Goal: Contribute content

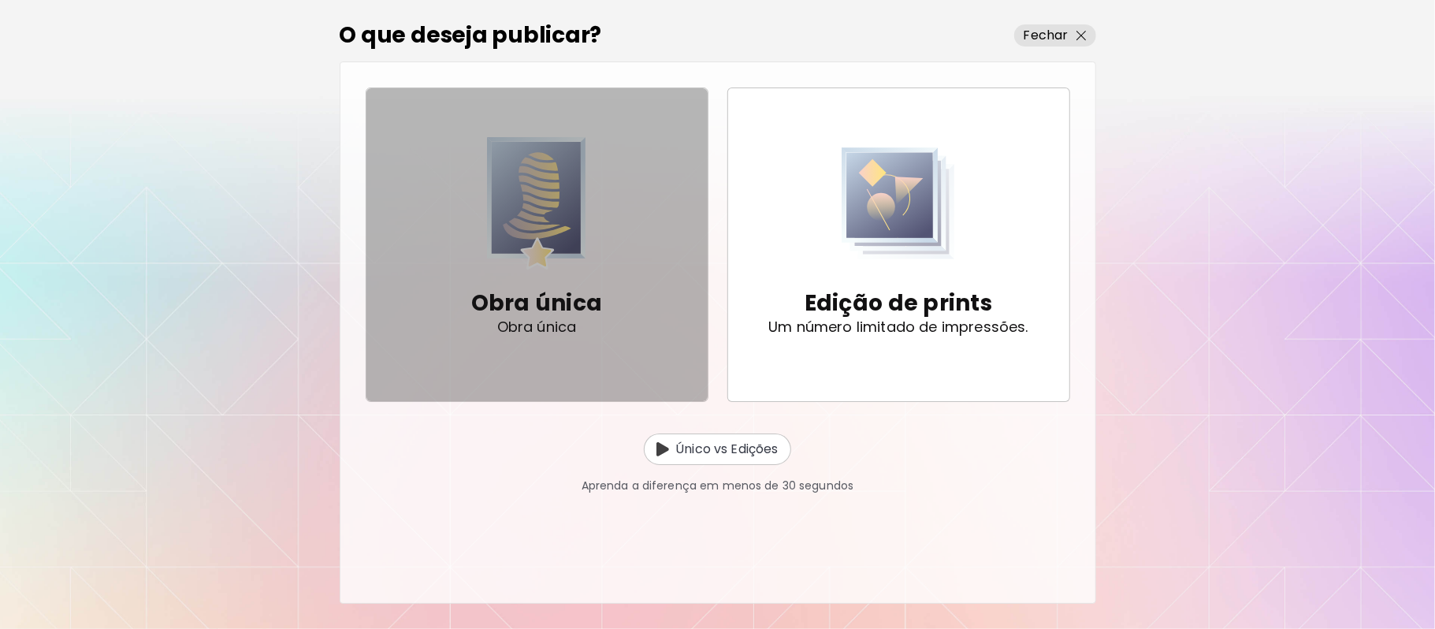
click at [594, 306] on p "Obra única" at bounding box center [537, 304] width 132 height 32
